Goal: Go to known website: Go to known website

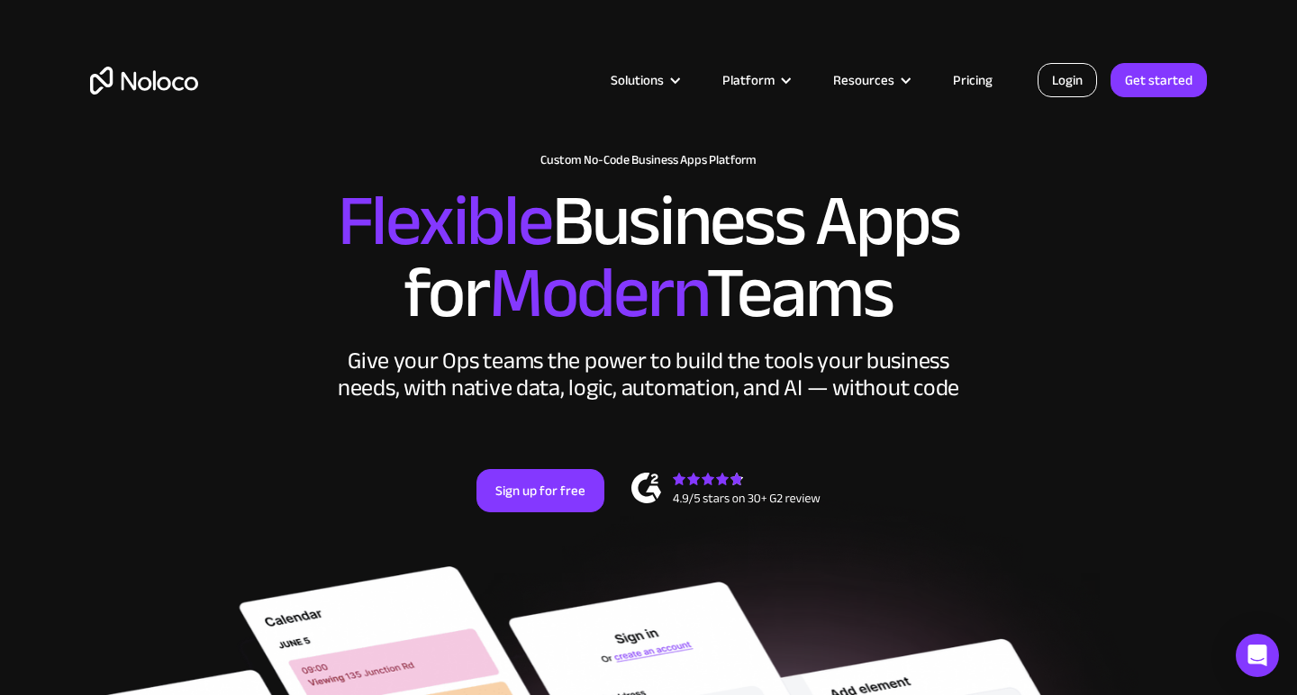
click at [1084, 79] on link "Login" at bounding box center [1067, 80] width 59 height 34
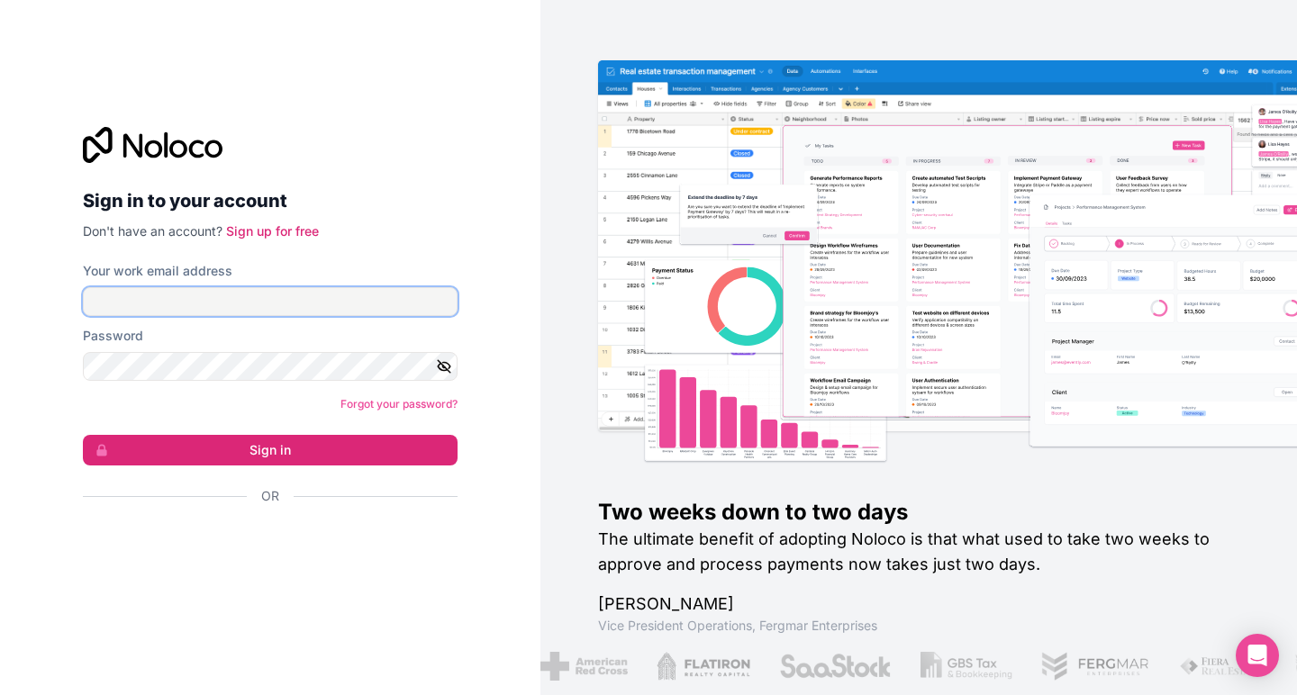
type input "nick@nwesterman.co.uk"
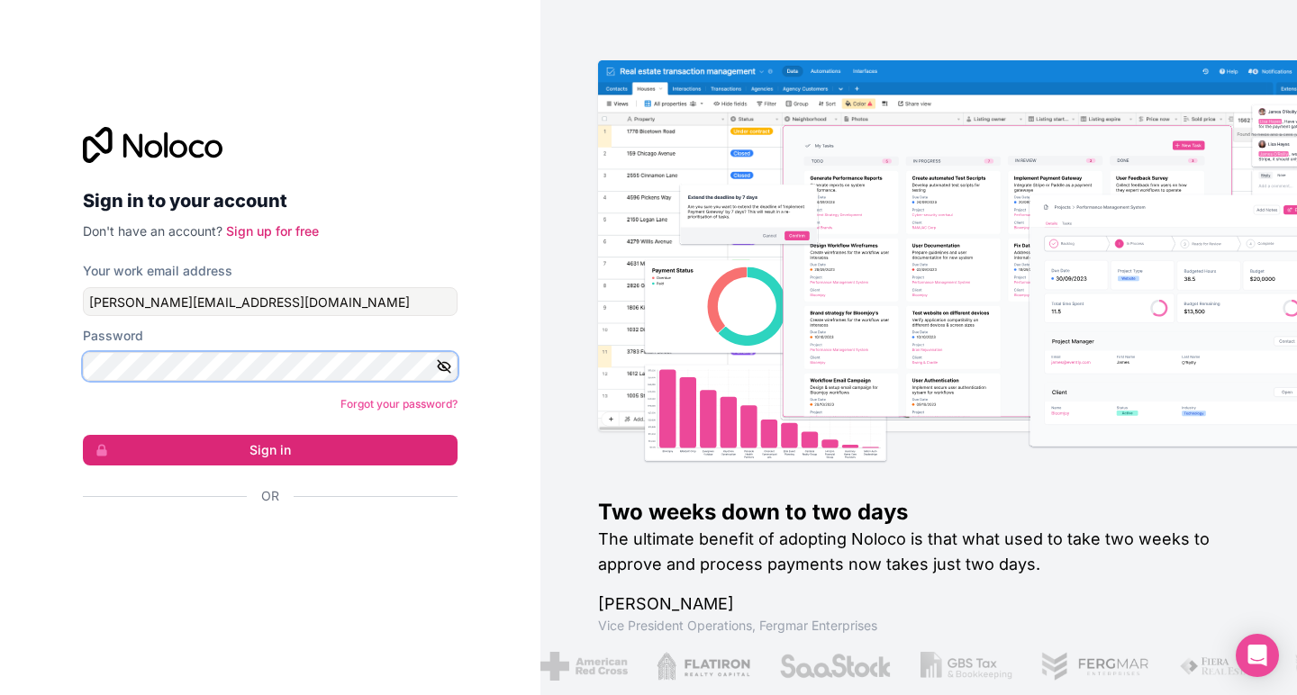
click at [270, 450] on button "Sign in" at bounding box center [270, 450] width 375 height 31
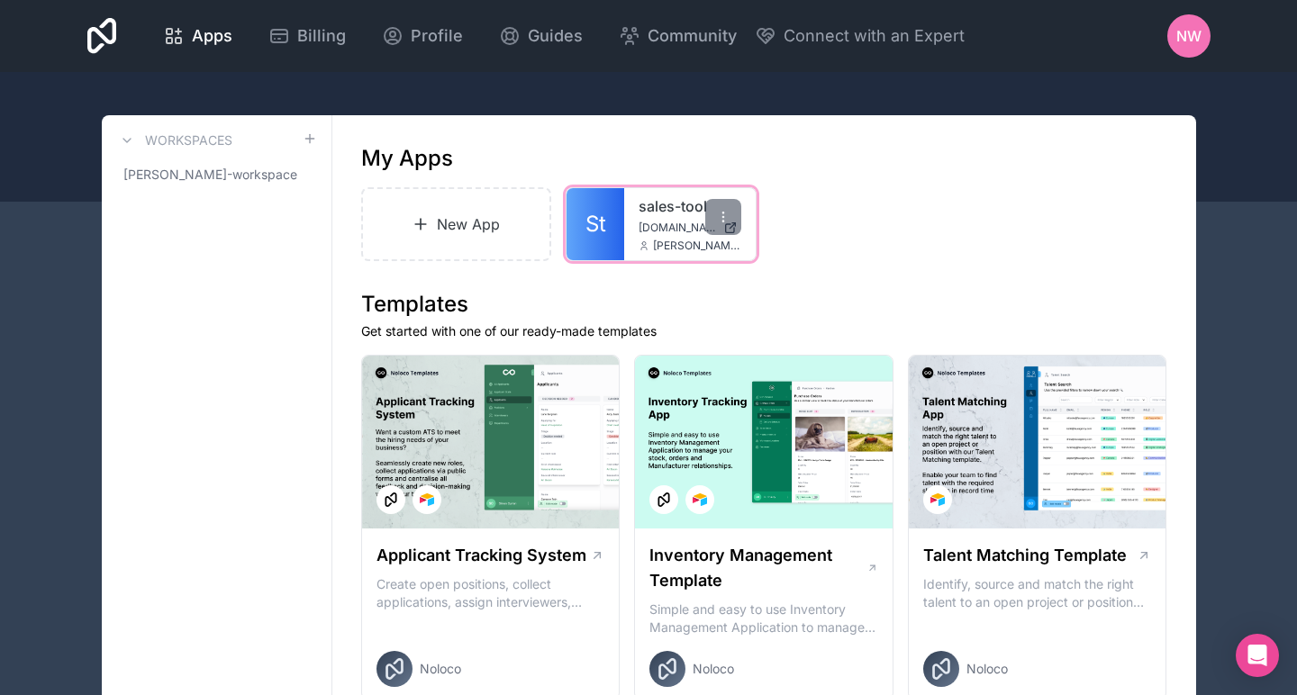
click at [644, 216] on link "sales-tool" at bounding box center [690, 206] width 103 height 22
